Goal: Task Accomplishment & Management: Manage account settings

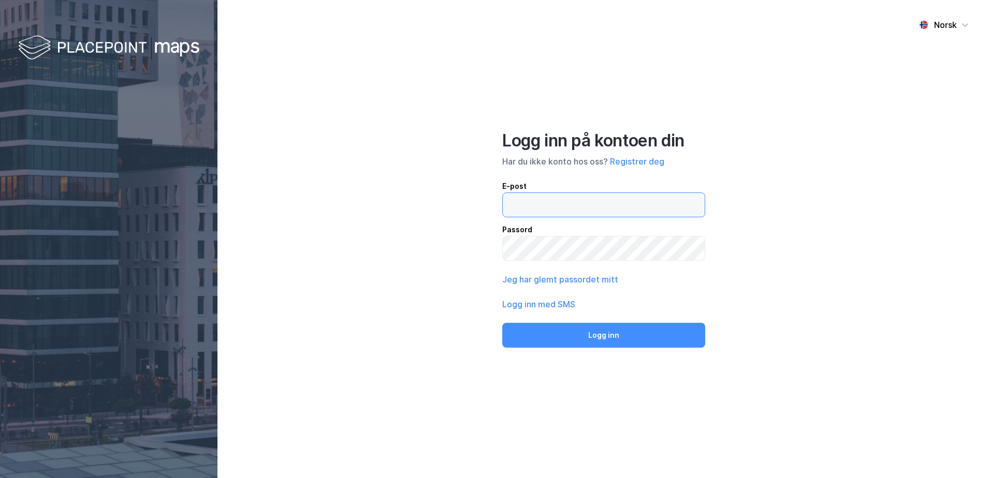
click at [538, 209] on input "email" at bounding box center [604, 205] width 202 height 24
type input "[EMAIL_ADDRESS][DOMAIN_NAME]"
click at [502, 323] on button "Logg inn" at bounding box center [603, 335] width 203 height 25
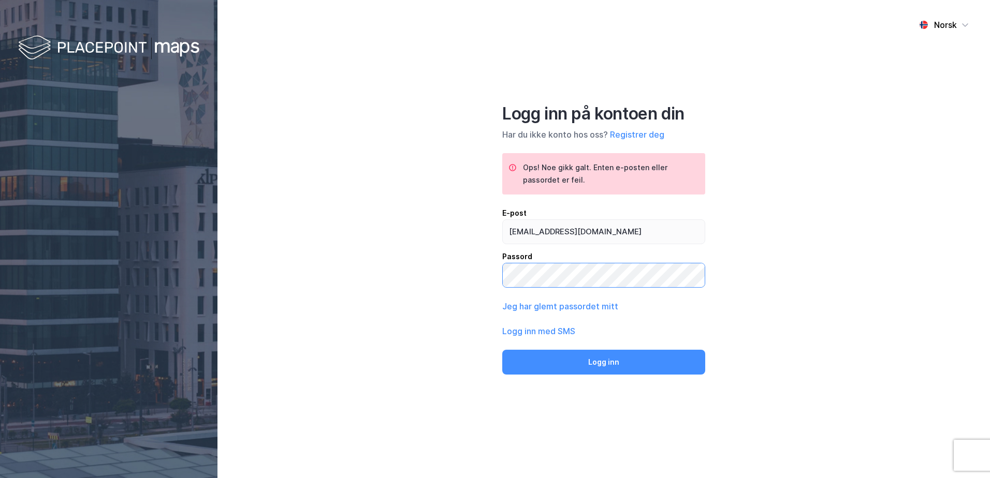
click at [474, 284] on div "Norsk Logg inn på kontoen din Har du ikke konto hos oss? Registrer deg Ops! Noe…" at bounding box center [603, 239] width 772 height 478
click at [502, 350] on button "Logg inn" at bounding box center [603, 362] width 203 height 25
click at [555, 303] on button "Jeg har glemt passordet mitt" at bounding box center [560, 306] width 116 height 12
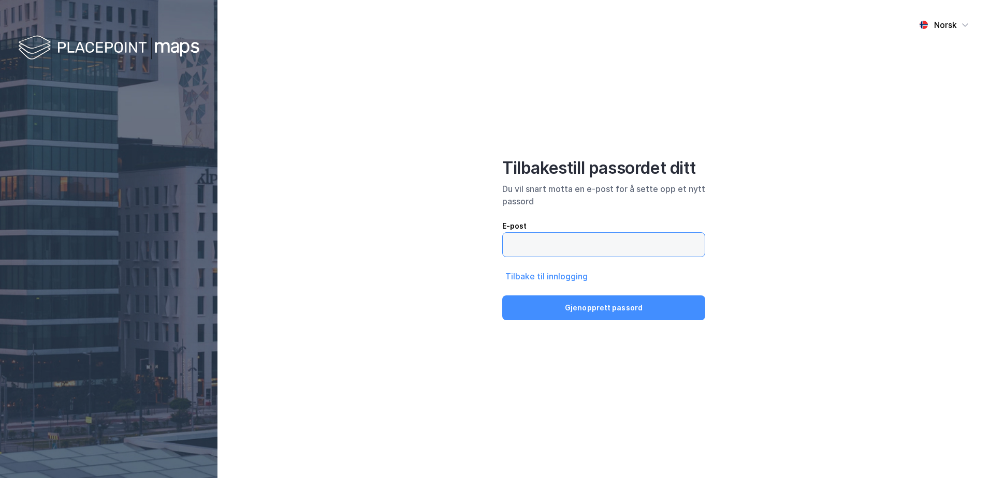
click at [556, 247] on input "email" at bounding box center [604, 245] width 202 height 24
type input "[EMAIL_ADDRESS][DOMAIN_NAME]"
click at [502, 296] on button "Gjenopprett passord" at bounding box center [603, 308] width 203 height 25
